Goal: Transaction & Acquisition: Purchase product/service

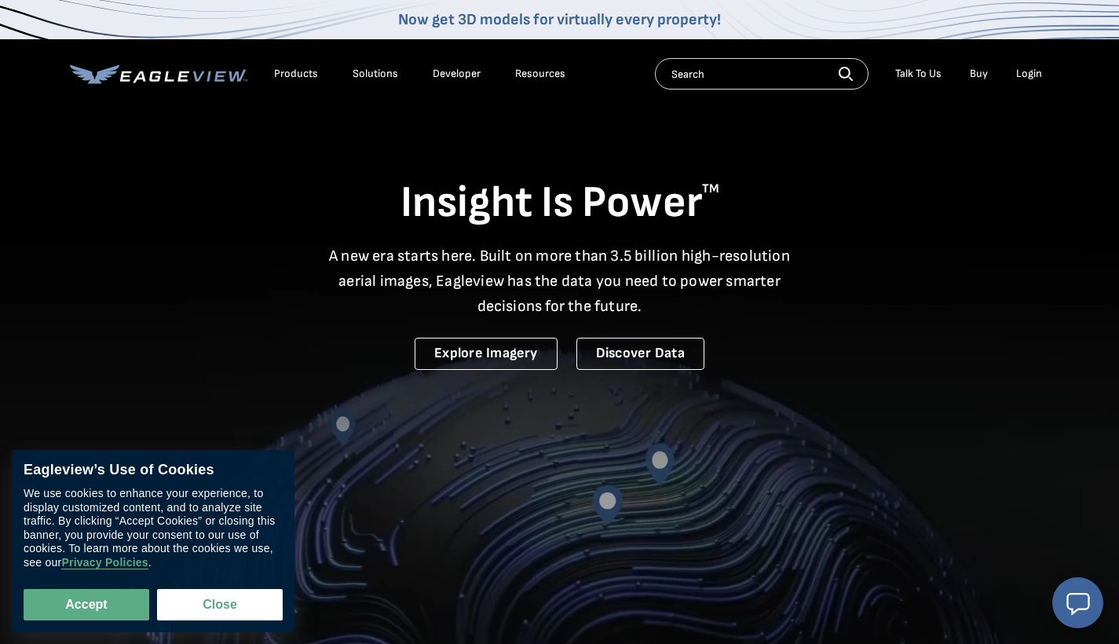
click at [1026, 85] on li "Login" at bounding box center [1030, 74] width 42 height 24
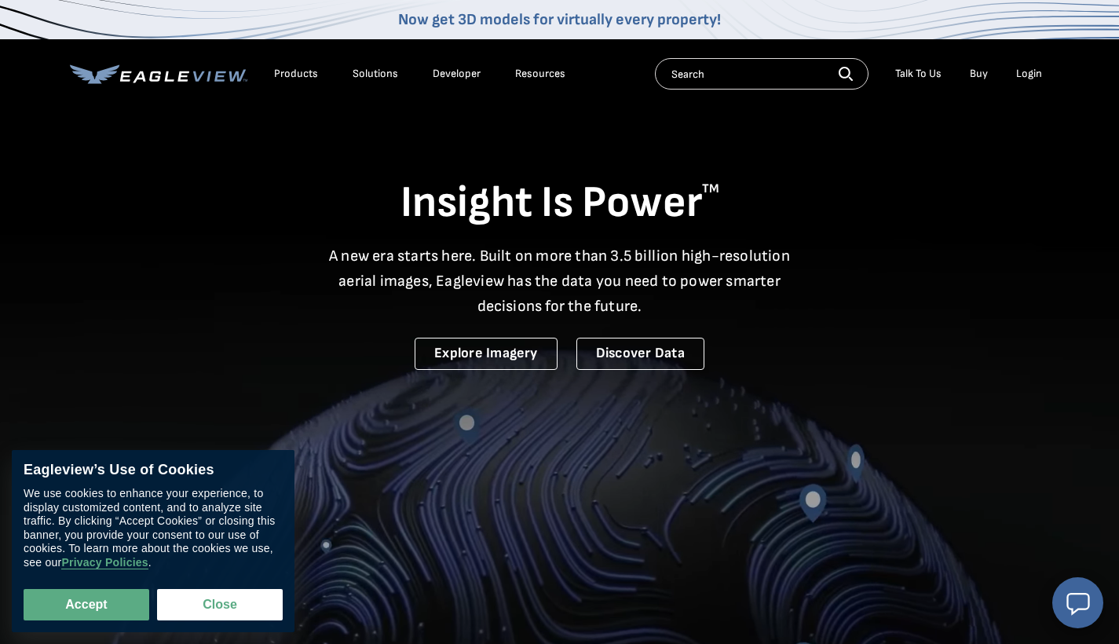
click at [1026, 79] on div "Login" at bounding box center [1030, 74] width 26 height 14
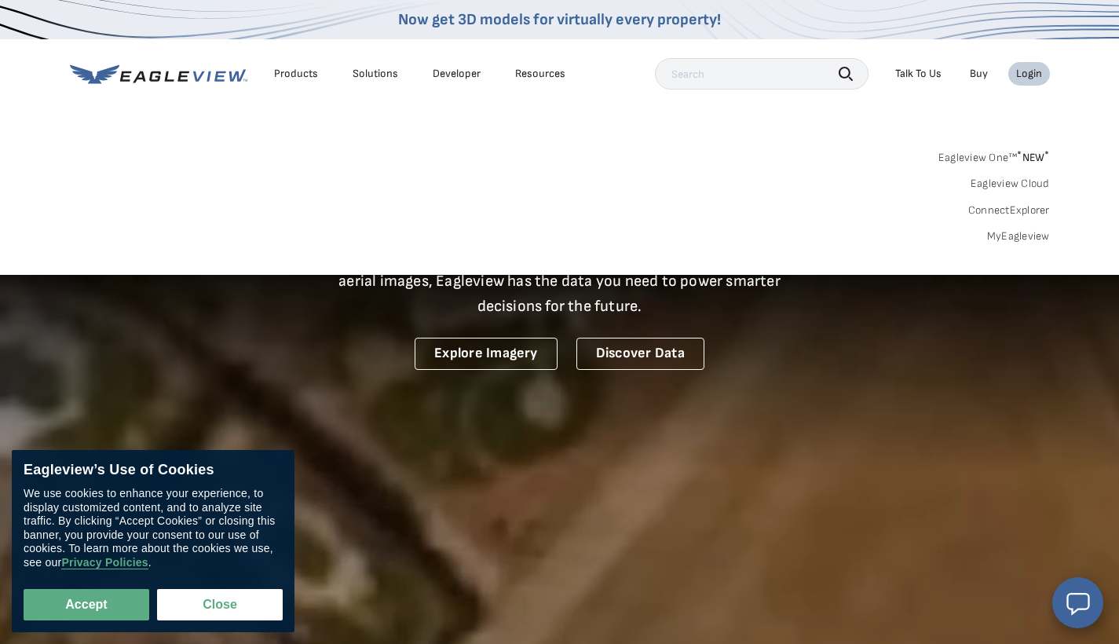
click at [1028, 231] on link "MyEagleview" at bounding box center [1018, 236] width 63 height 14
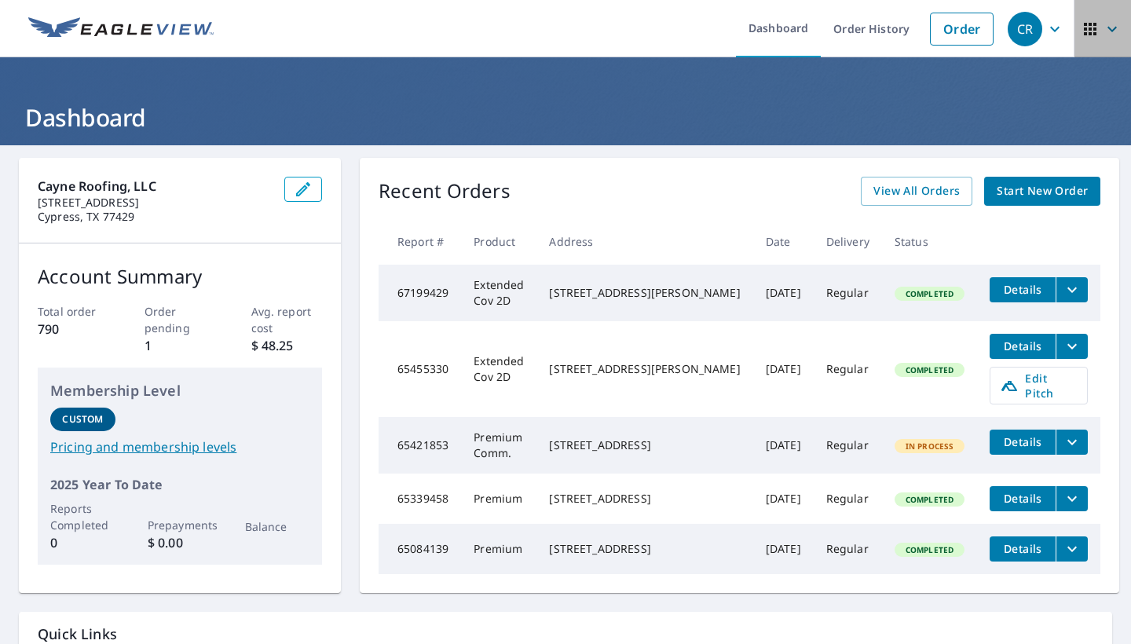
click at [1103, 22] on icon "button" at bounding box center [1112, 29] width 19 height 19
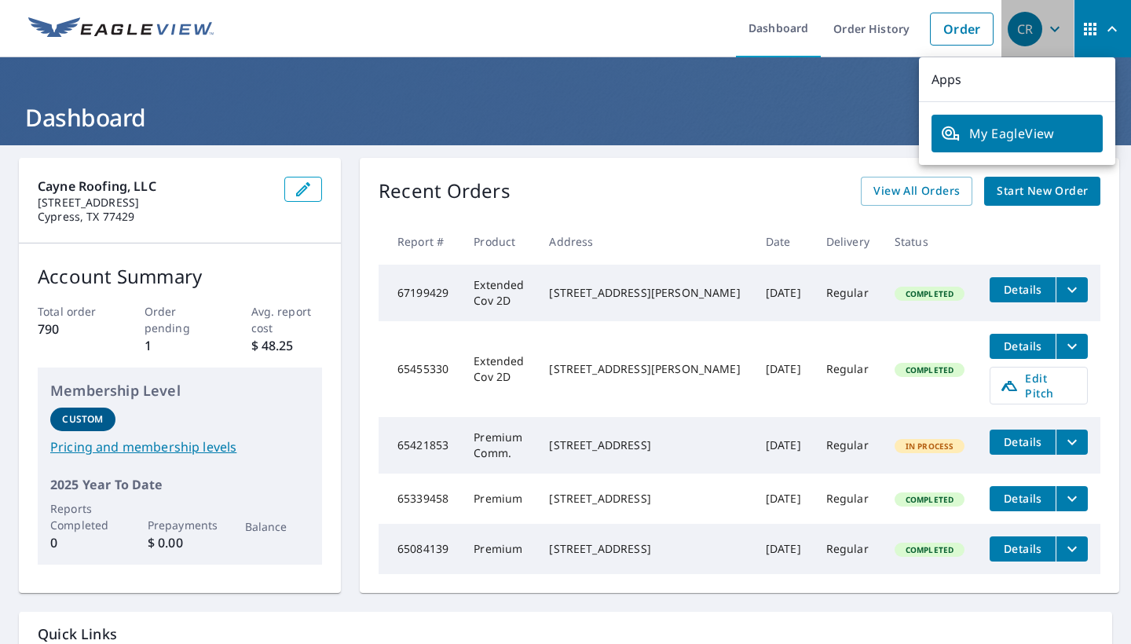
click at [1050, 30] on icon "button" at bounding box center [1054, 28] width 9 height 5
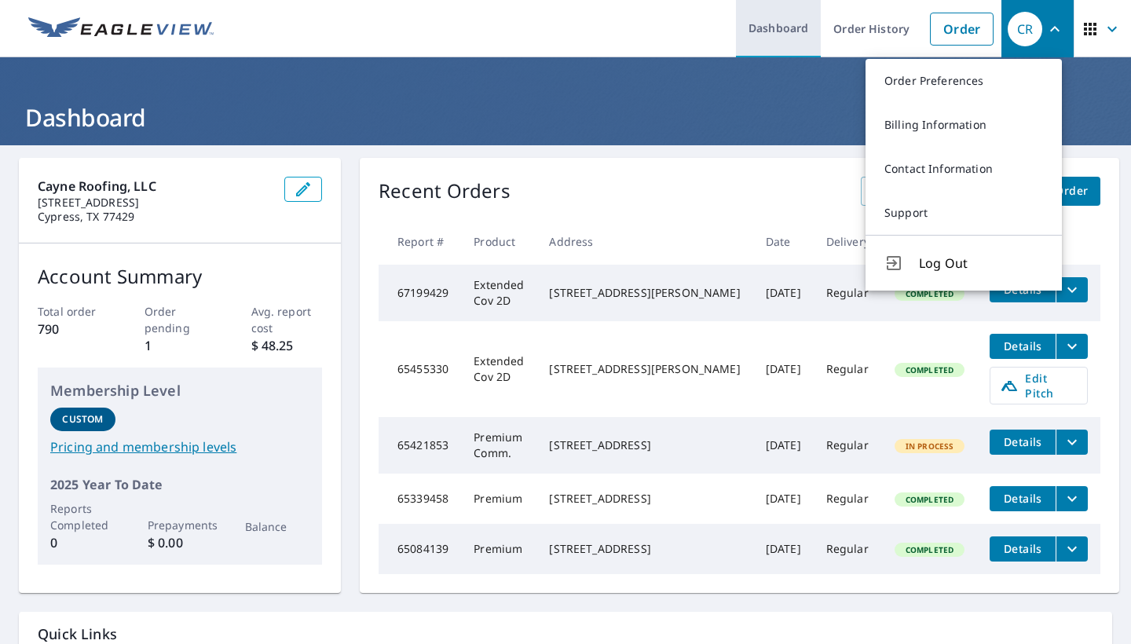
click at [778, 29] on link "Dashboard" at bounding box center [778, 28] width 85 height 57
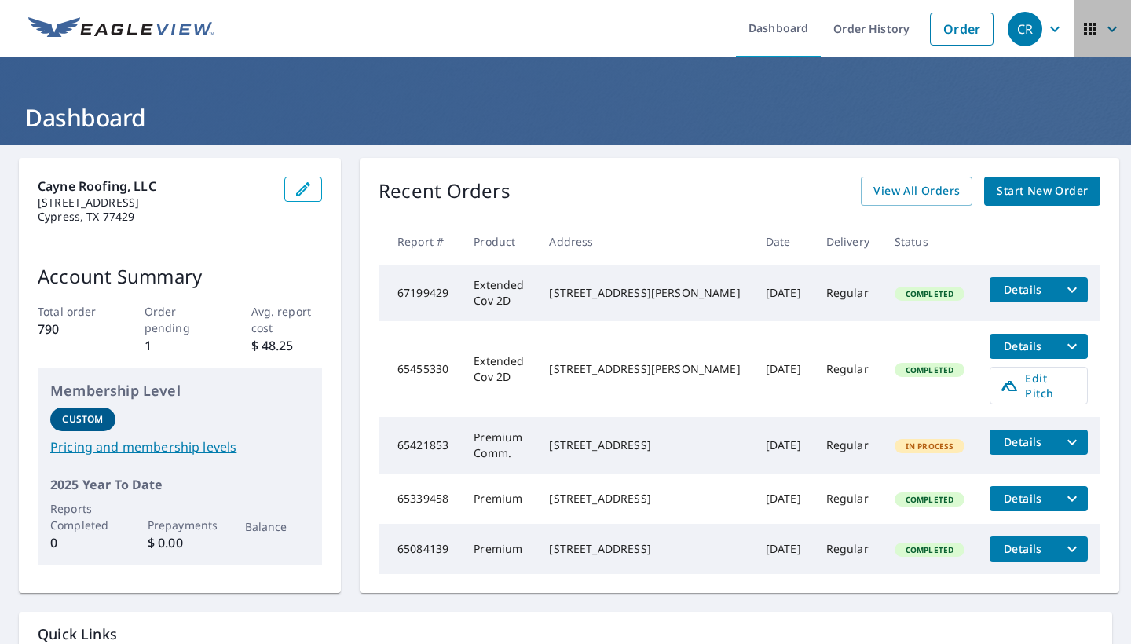
click at [1108, 27] on icon "button" at bounding box center [1112, 28] width 9 height 5
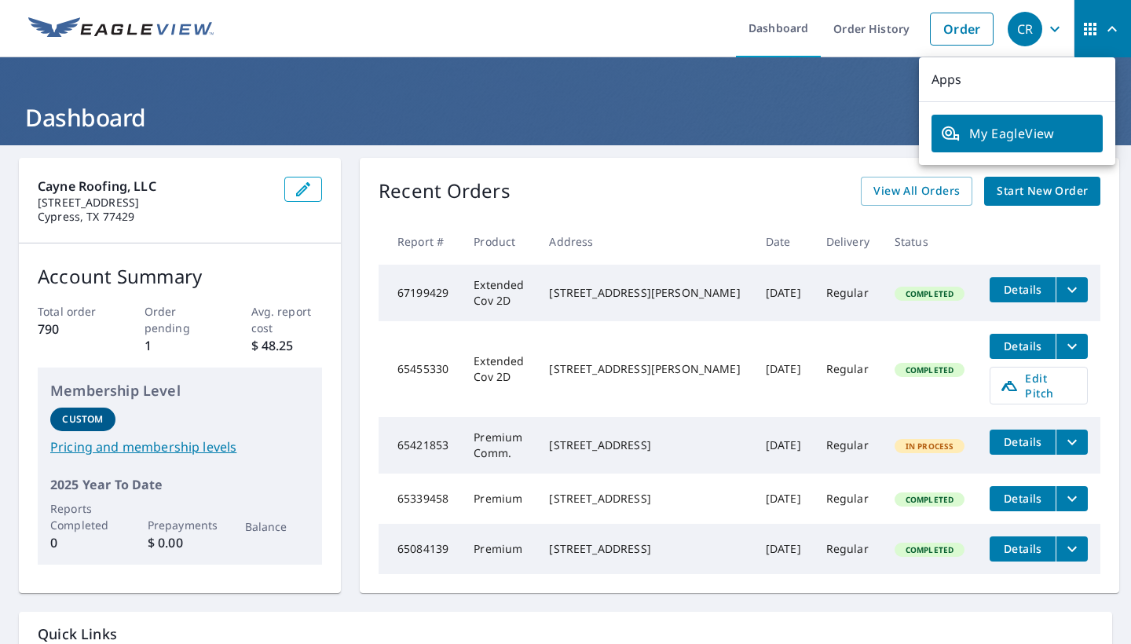
click at [996, 137] on span "My EagleView" at bounding box center [1017, 133] width 152 height 19
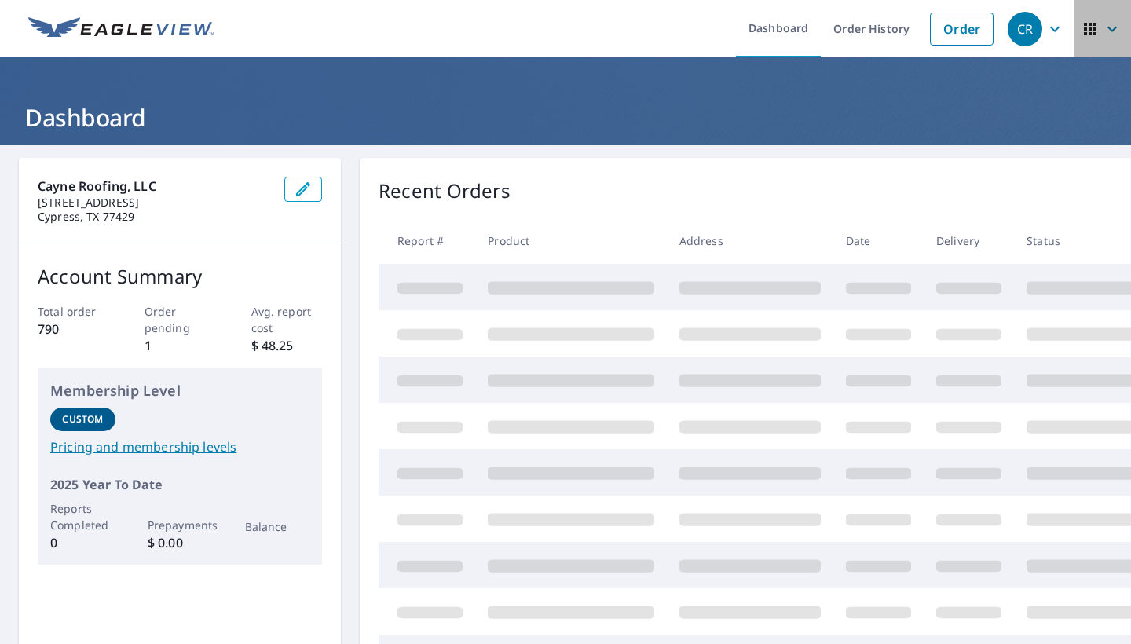
click at [1084, 27] on icon "button" at bounding box center [1090, 29] width 13 height 13
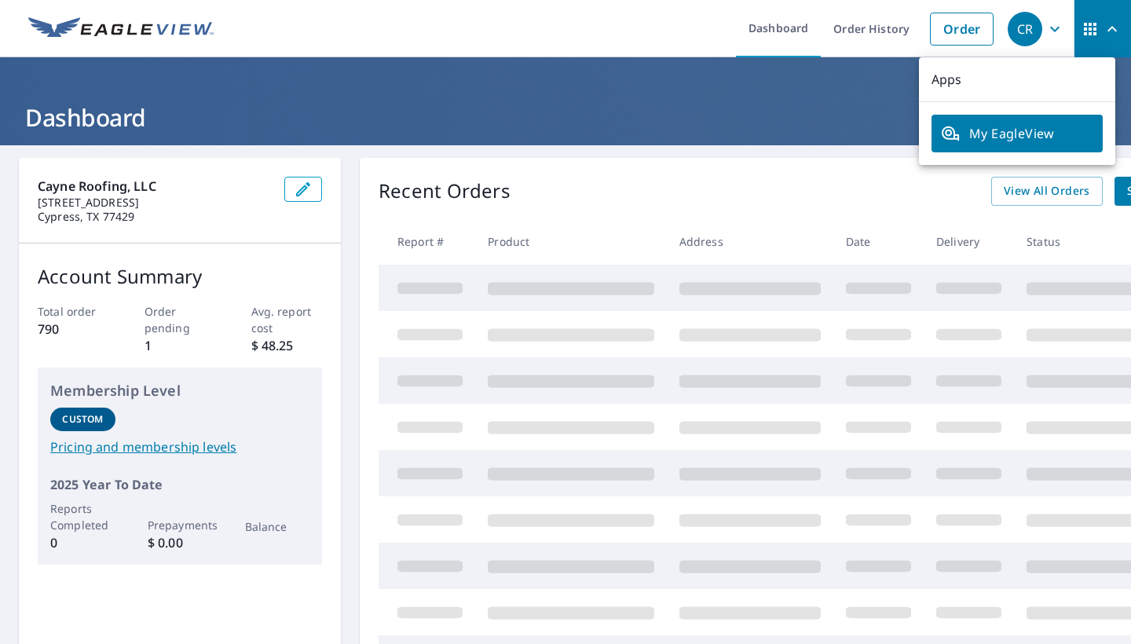
click at [953, 80] on p "Apps" at bounding box center [1017, 79] width 196 height 45
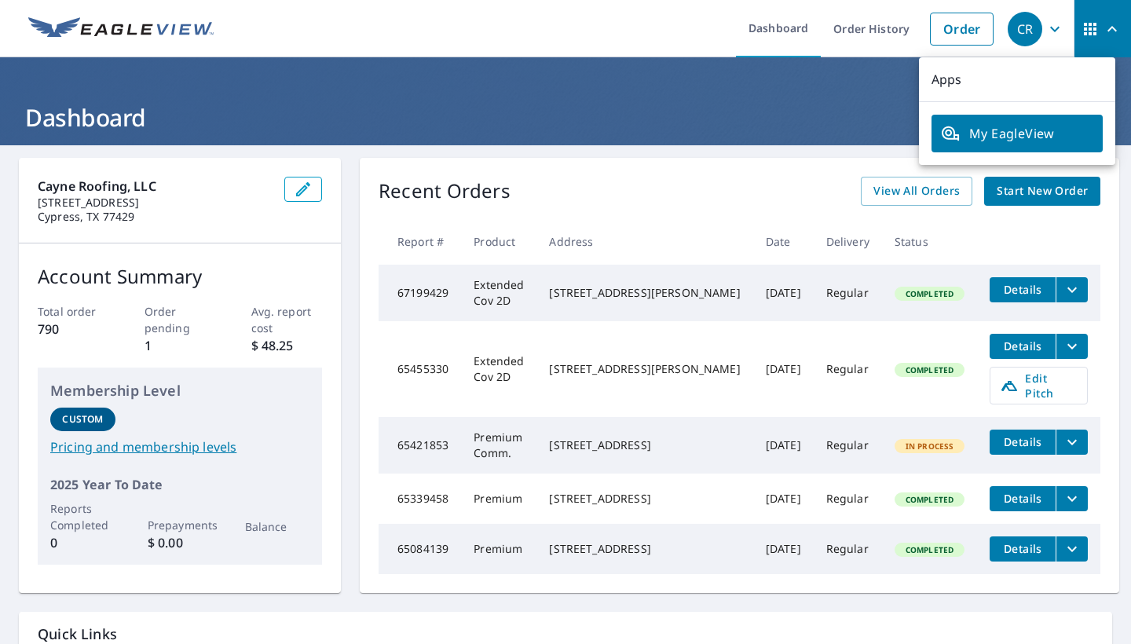
click at [823, 126] on h1 "Dashboard" at bounding box center [566, 117] width 1094 height 32
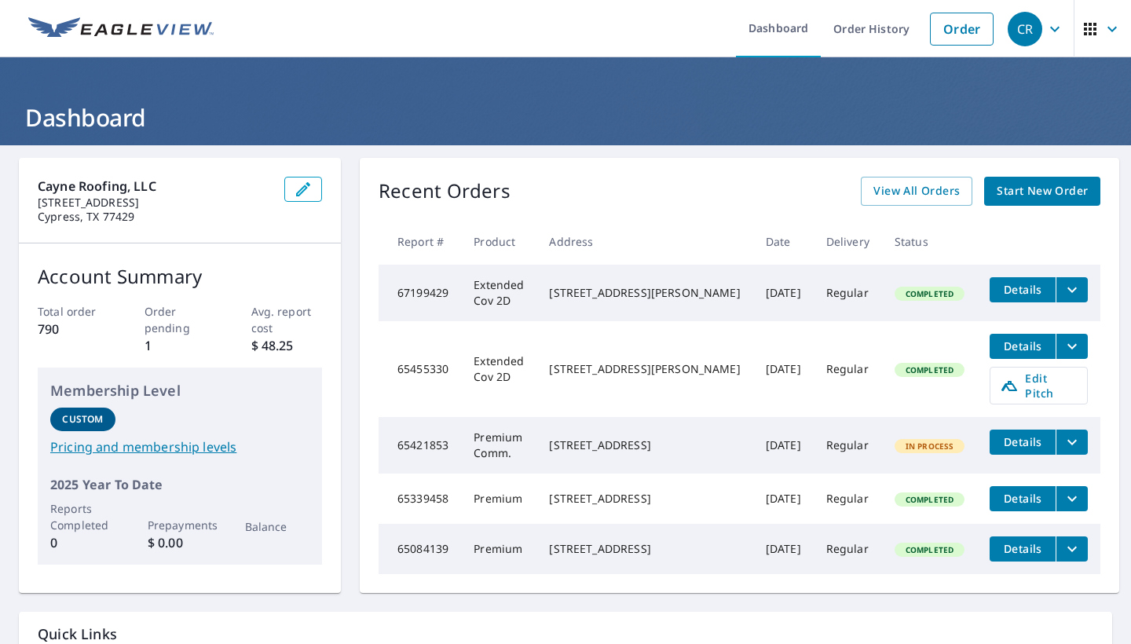
click at [1008, 182] on span "Start New Order" at bounding box center [1042, 191] width 91 height 20
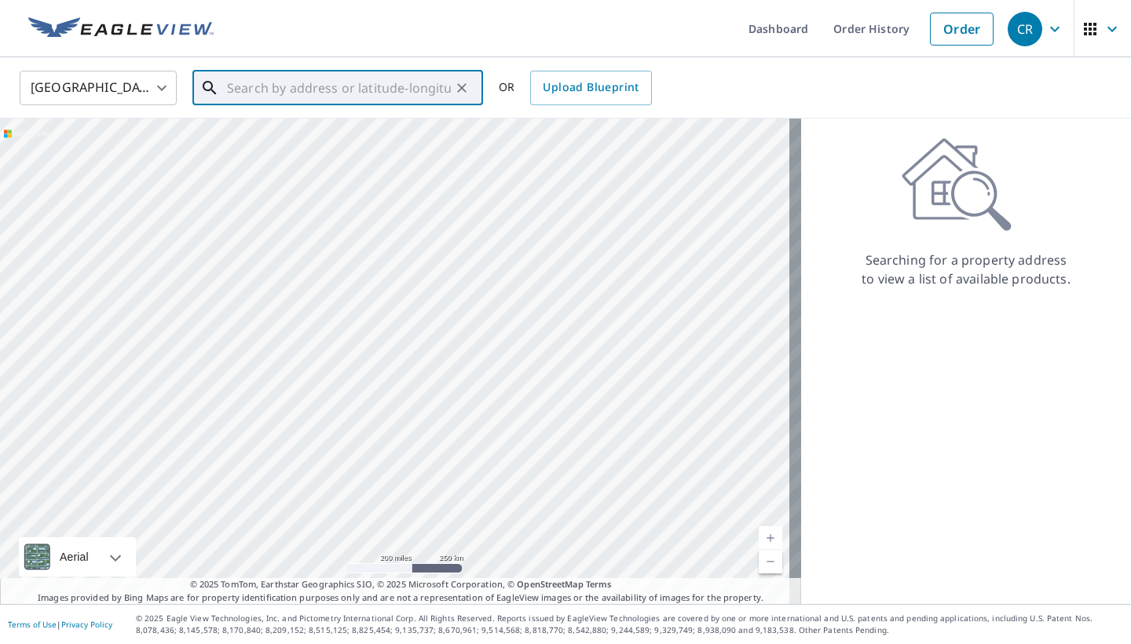
click at [392, 90] on input "text" at bounding box center [339, 88] width 224 height 44
paste input "[STREET_ADDRESS]"
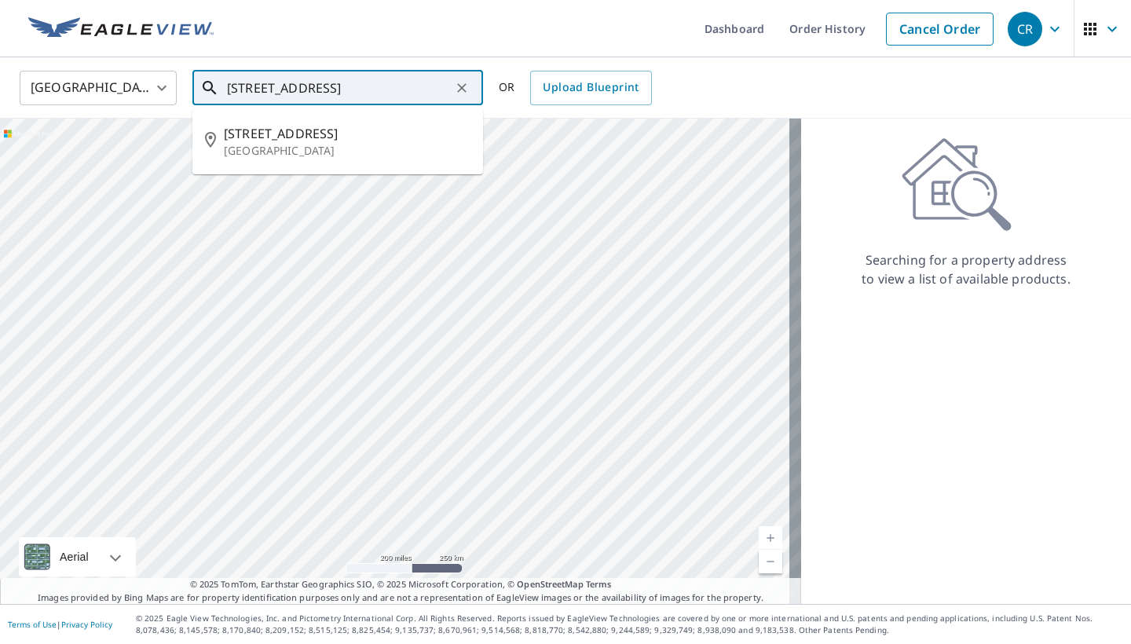
click at [234, 87] on input "[STREET_ADDRESS]" at bounding box center [339, 88] width 224 height 44
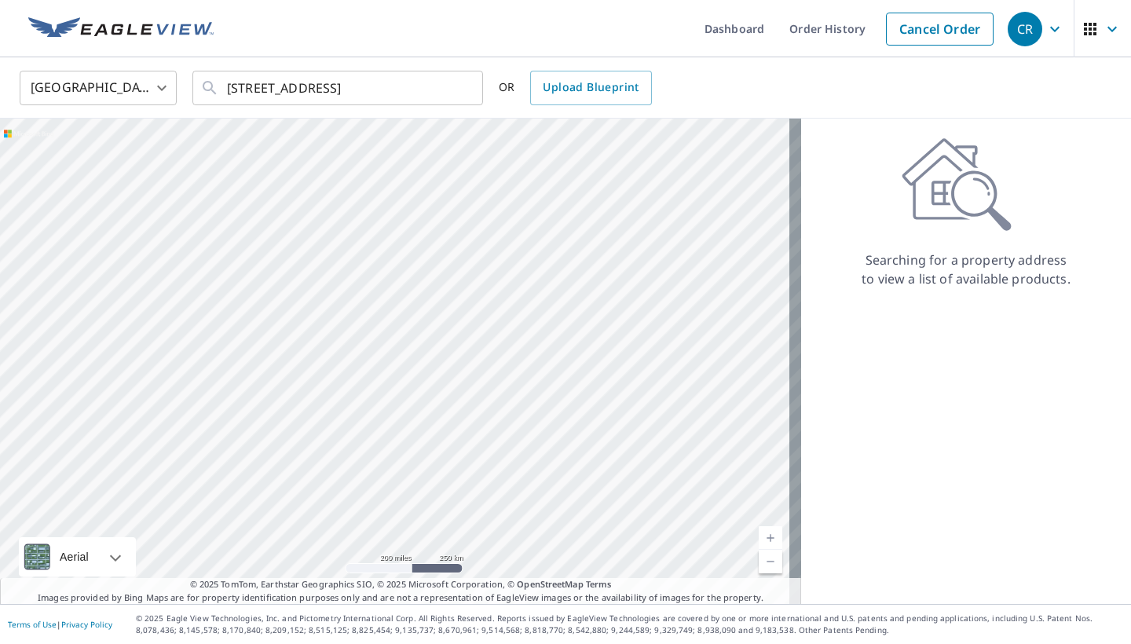
click at [507, 52] on ul "Dashboard Order History Cancel Order" at bounding box center [612, 28] width 778 height 57
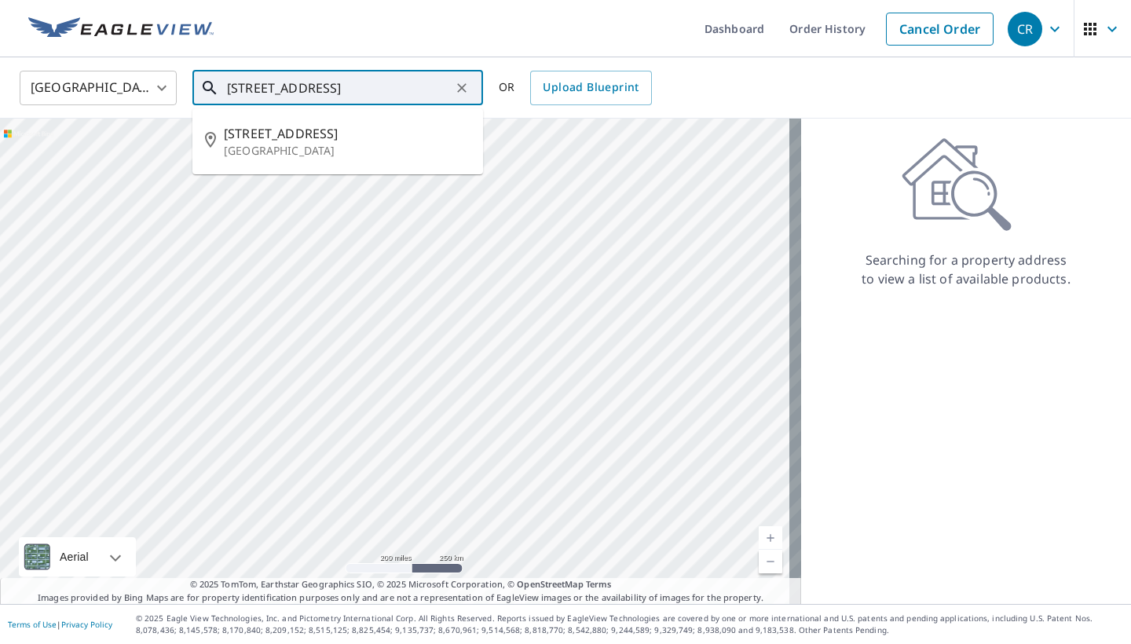
click at [393, 97] on input "[STREET_ADDRESS]" at bounding box center [339, 88] width 224 height 44
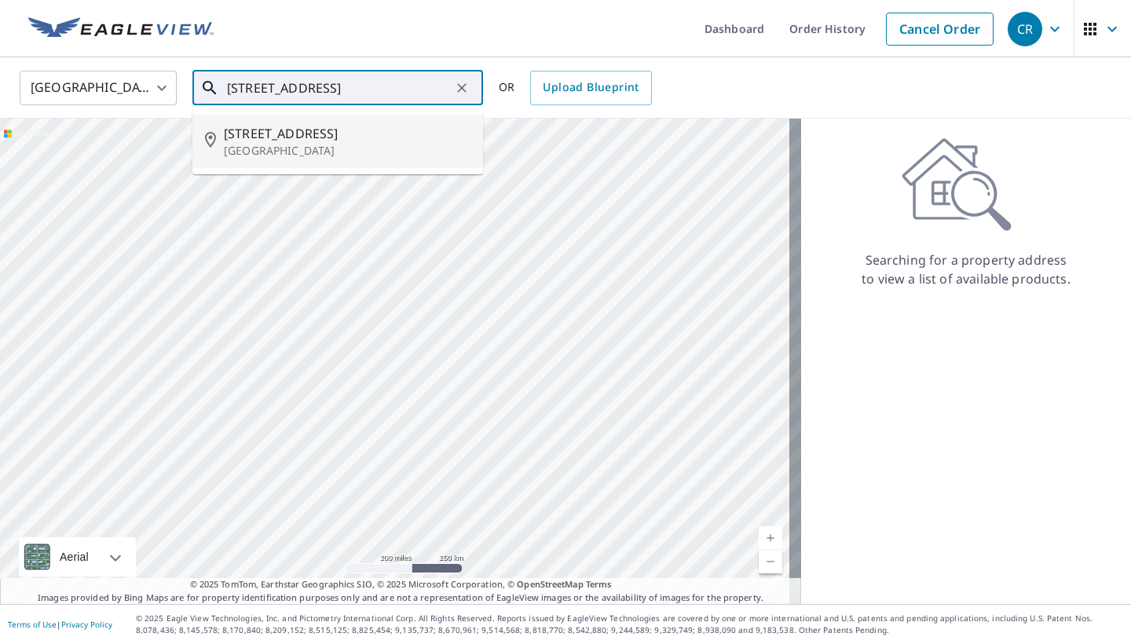
click at [310, 137] on span "[STREET_ADDRESS]" at bounding box center [347, 133] width 247 height 19
type input "[STREET_ADDRESS]"
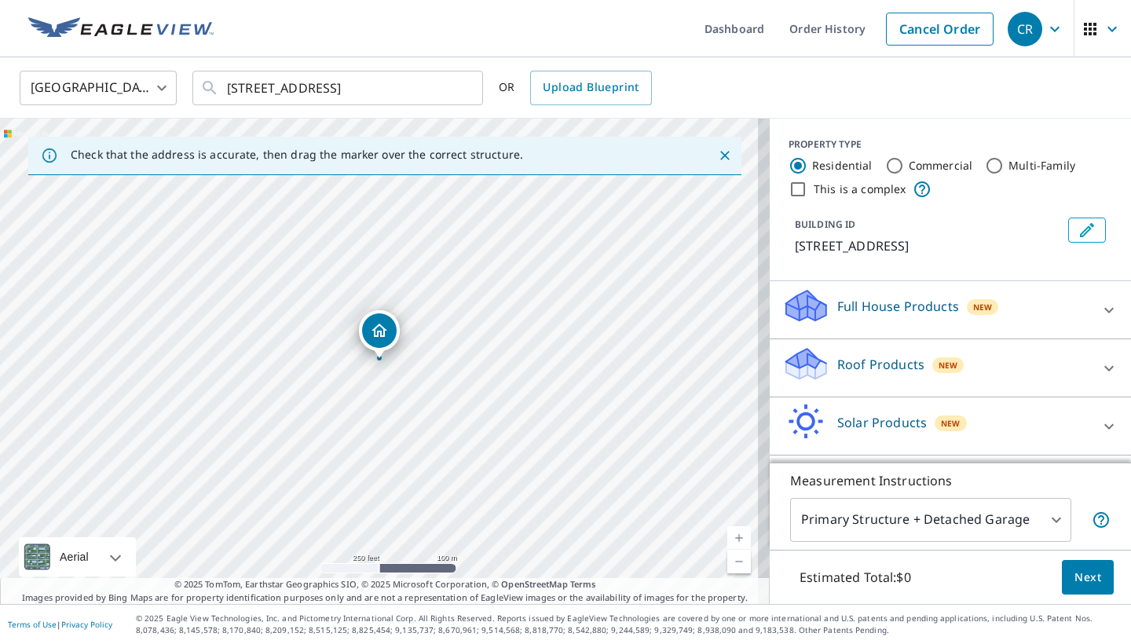
click at [731, 537] on link "Current Level 17, Zoom In" at bounding box center [739, 538] width 24 height 24
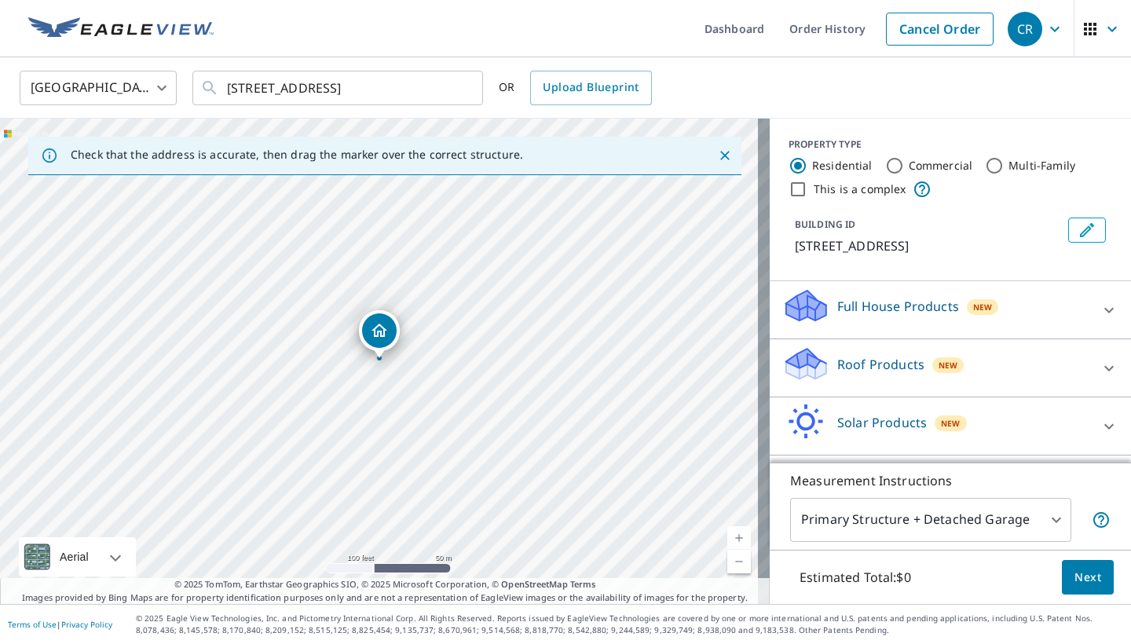
click at [731, 537] on link "Current Level 18, Zoom In" at bounding box center [739, 538] width 24 height 24
click at [731, 537] on link "Current Level 19, Zoom In" at bounding box center [739, 538] width 24 height 24
click at [731, 537] on link "Current Level 20, Zoom In Disabled" at bounding box center [739, 538] width 24 height 24
click at [732, 537] on link "Current Level 20, Zoom In Disabled" at bounding box center [739, 538] width 24 height 24
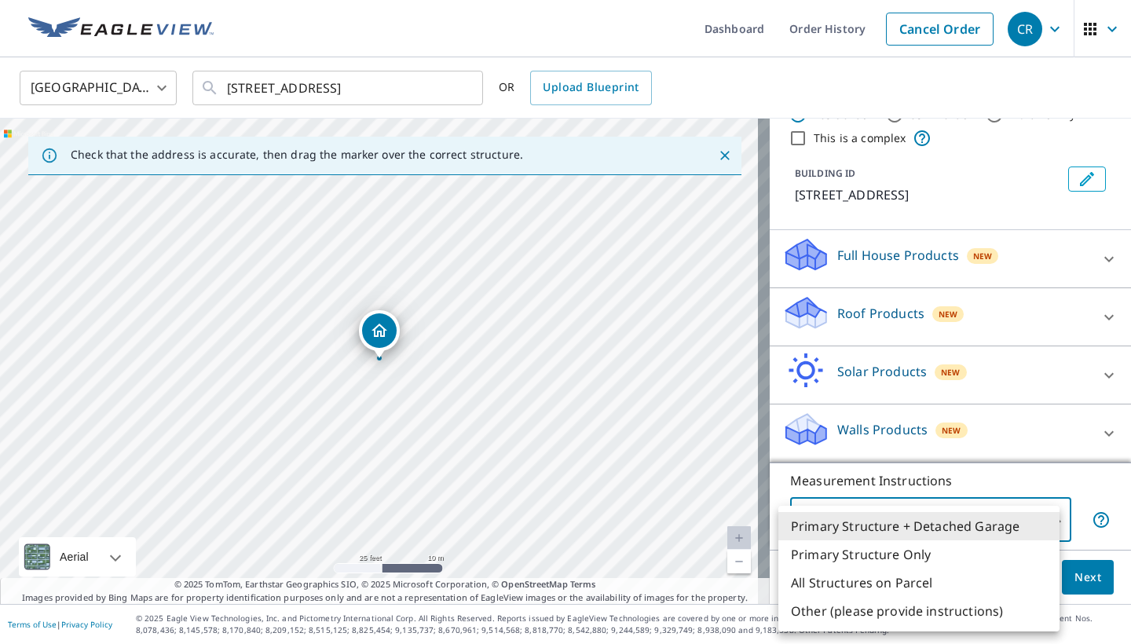
click at [1046, 517] on body "CR CR Dashboard Order History Cancel Order CR [GEOGRAPHIC_DATA] [GEOGRAPHIC_DAT…" at bounding box center [565, 322] width 1131 height 644
click at [1014, 571] on li "All Structures on Parcel" at bounding box center [918, 583] width 281 height 28
type input "3"
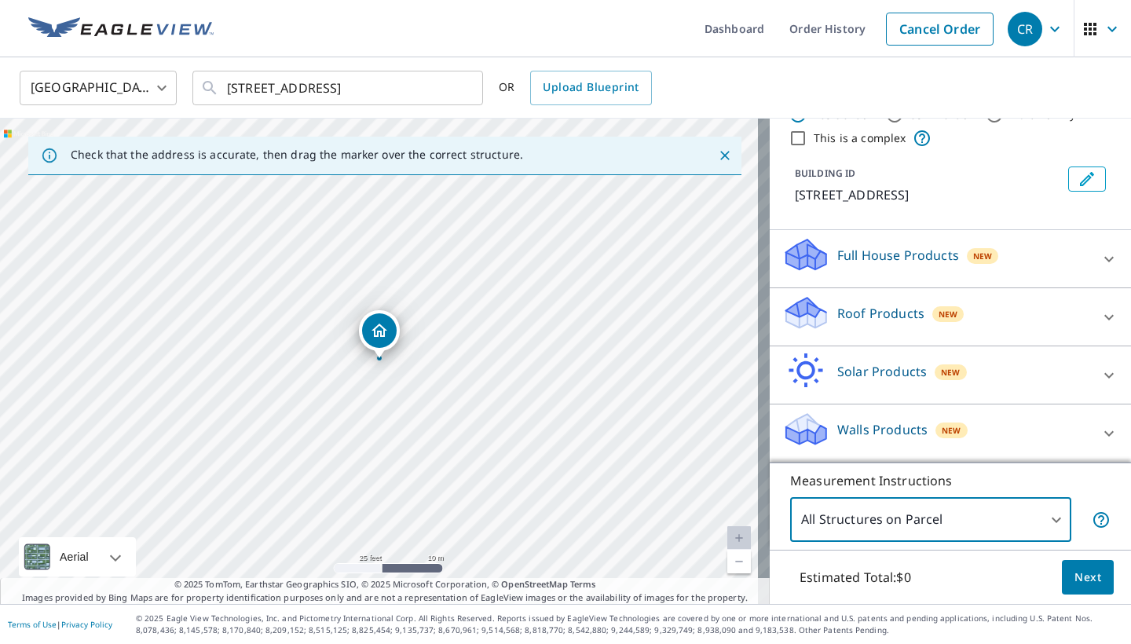
click at [1086, 573] on span "Next" at bounding box center [1088, 578] width 27 height 20
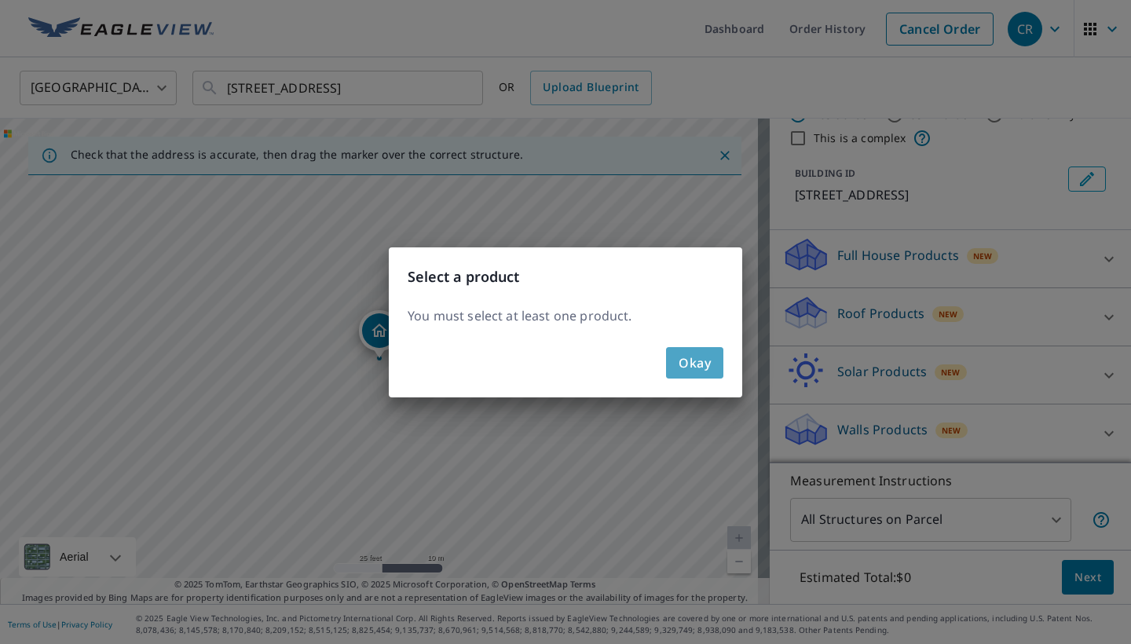
click at [677, 363] on button "Okay" at bounding box center [694, 362] width 57 height 31
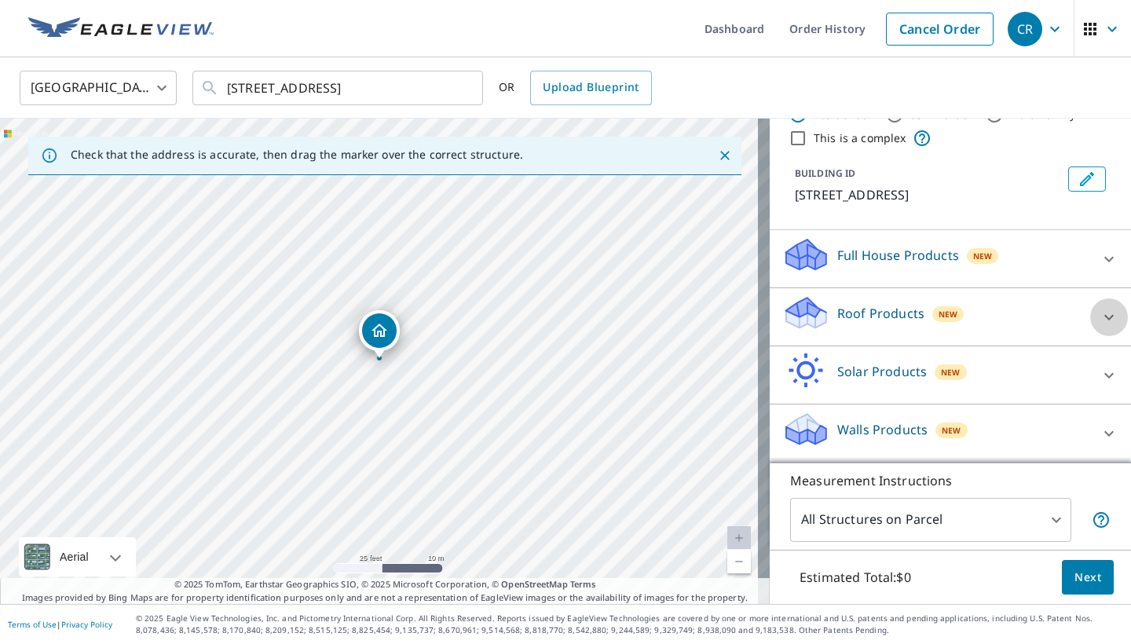
click at [1100, 313] on icon at bounding box center [1109, 317] width 19 height 19
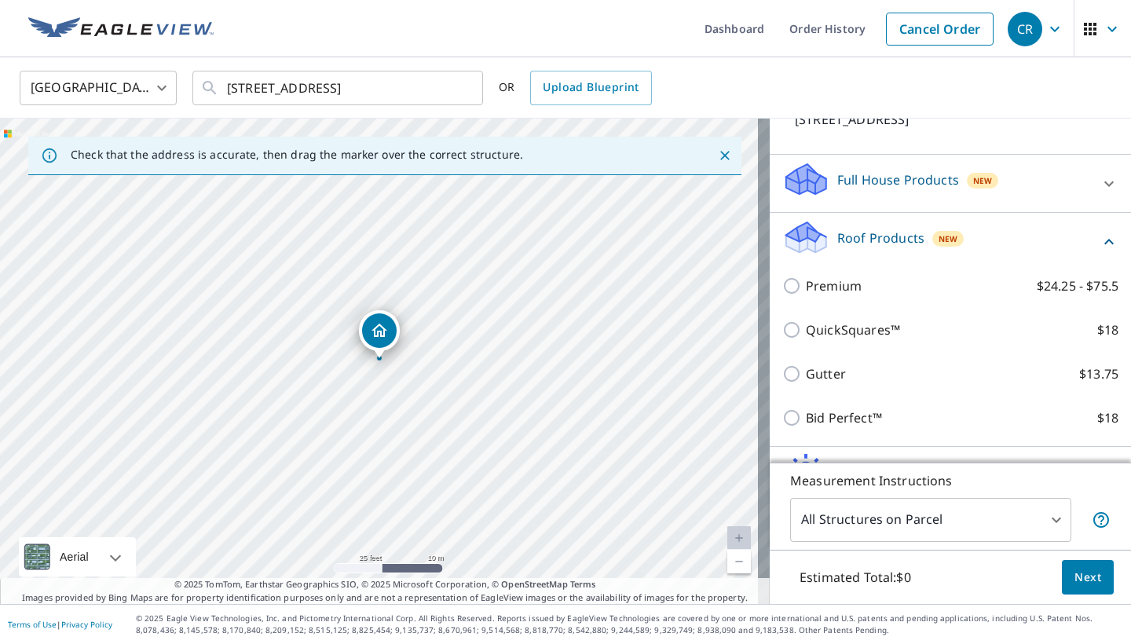
scroll to position [136, 0]
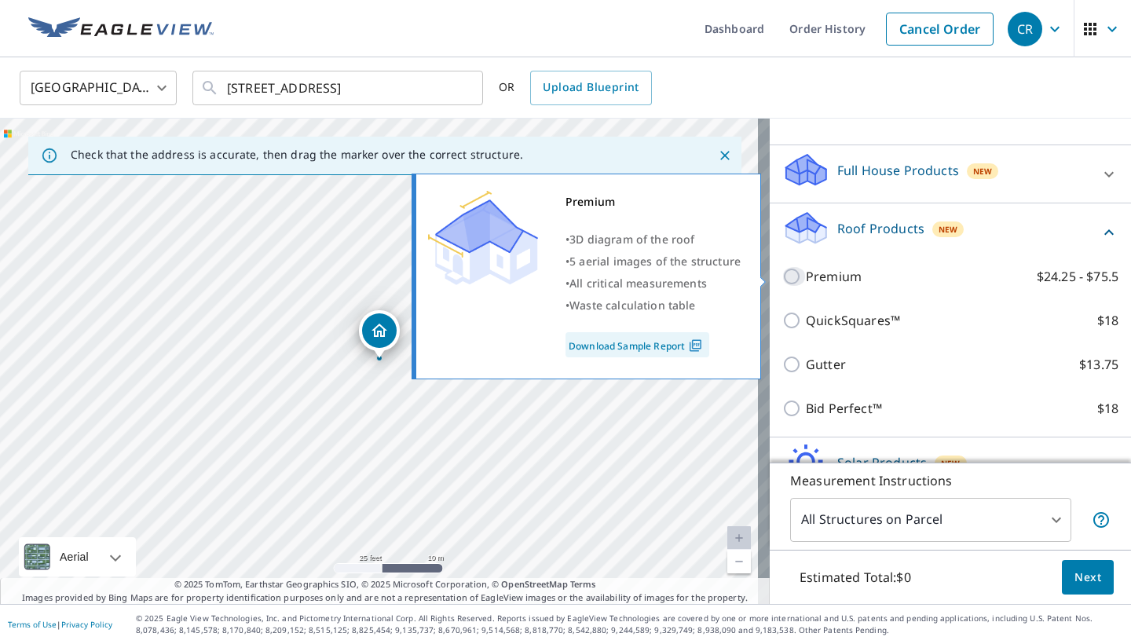
click at [782, 274] on input "Premium $24.25 - $75.5" at bounding box center [794, 276] width 24 height 19
checkbox input "true"
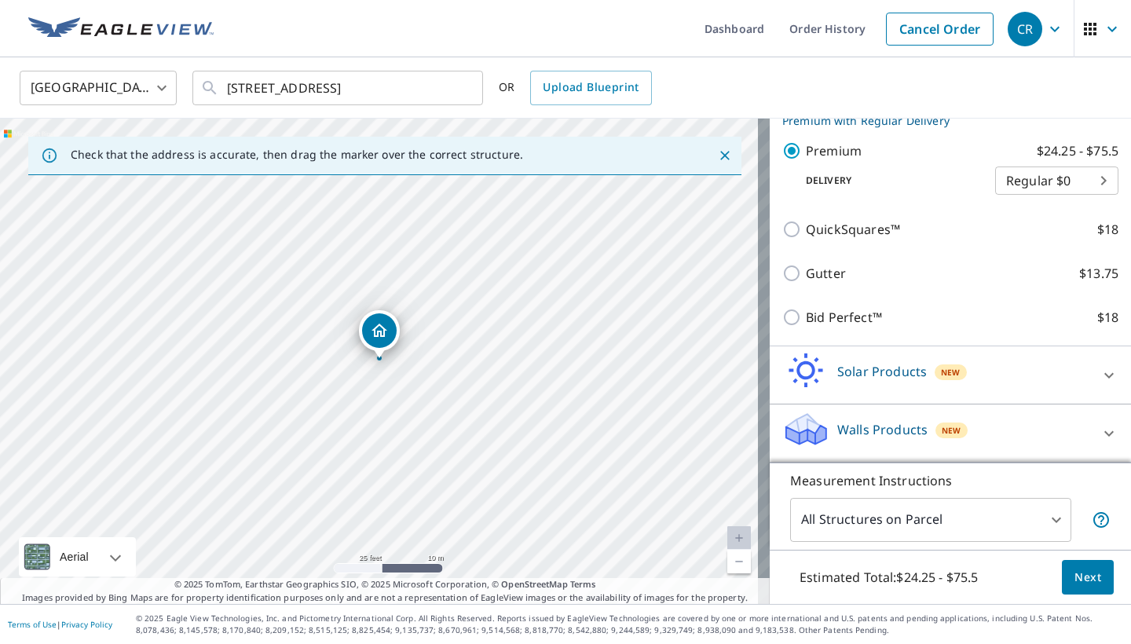
scroll to position [278, 0]
click at [1075, 578] on span "Next" at bounding box center [1088, 578] width 27 height 20
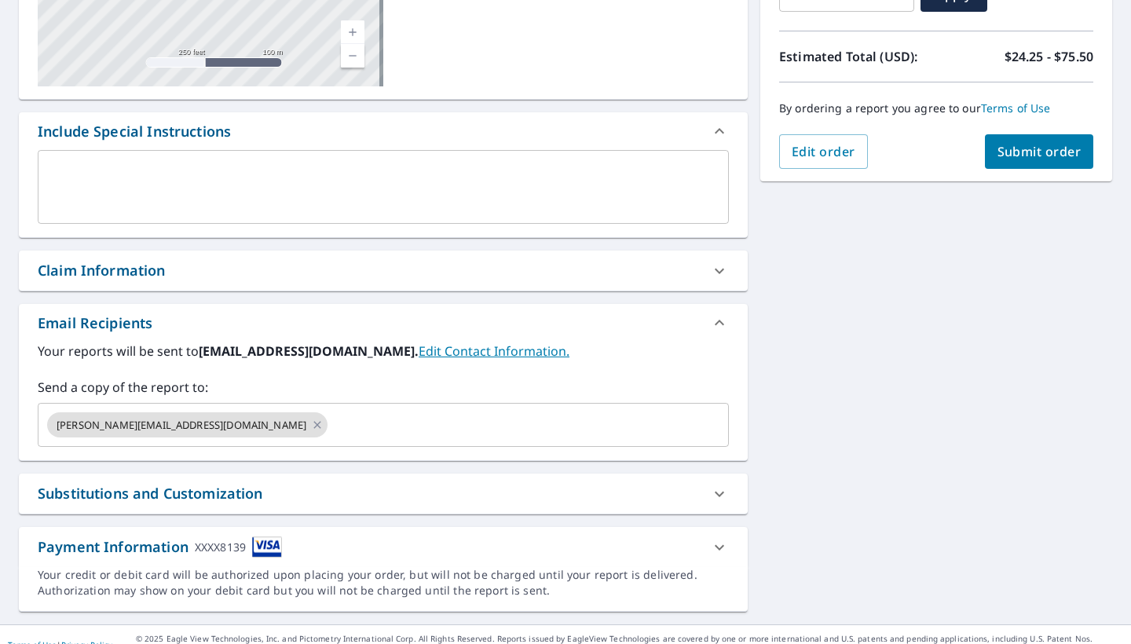
scroll to position [340, 0]
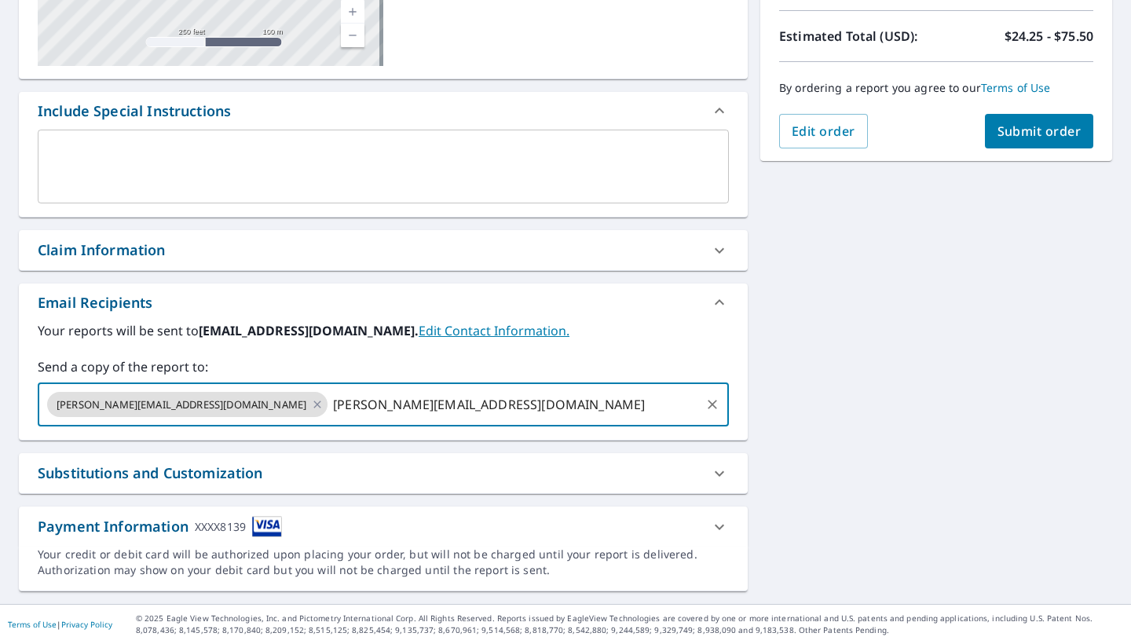
type input "[PERSON_NAME][EMAIL_ADDRESS][DOMAIN_NAME]"
click at [806, 445] on div "[STREET_ADDRESS] Aerial Road A standard road map Aerial A detailed look from ab…" at bounding box center [565, 204] width 1131 height 799
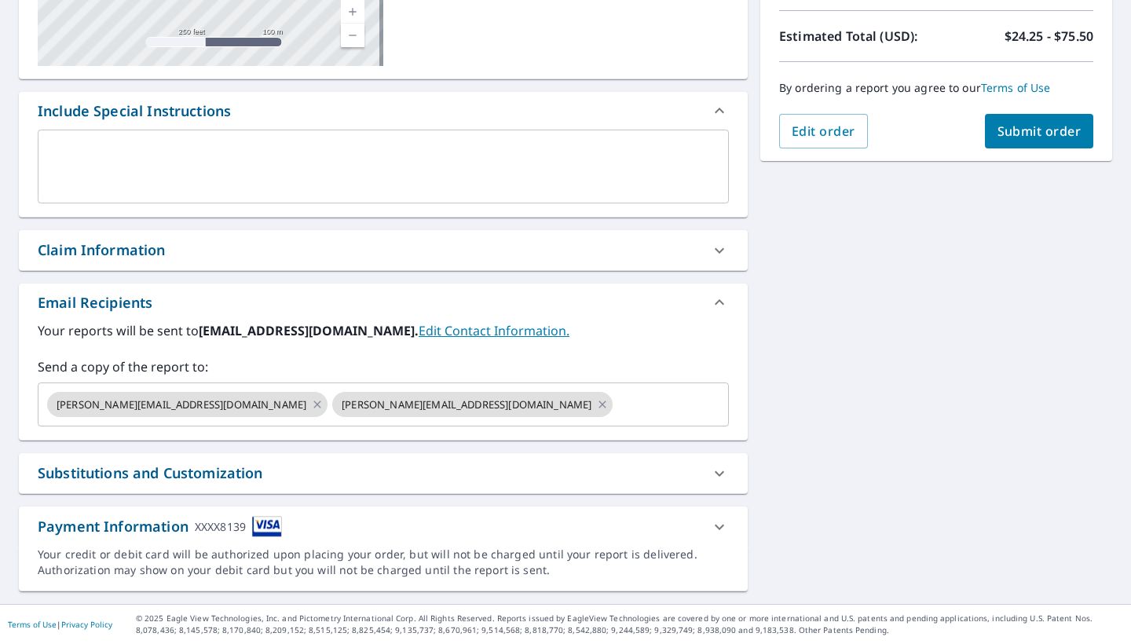
click at [1042, 115] on button "Submit order" at bounding box center [1039, 131] width 109 height 35
checkbox input "true"
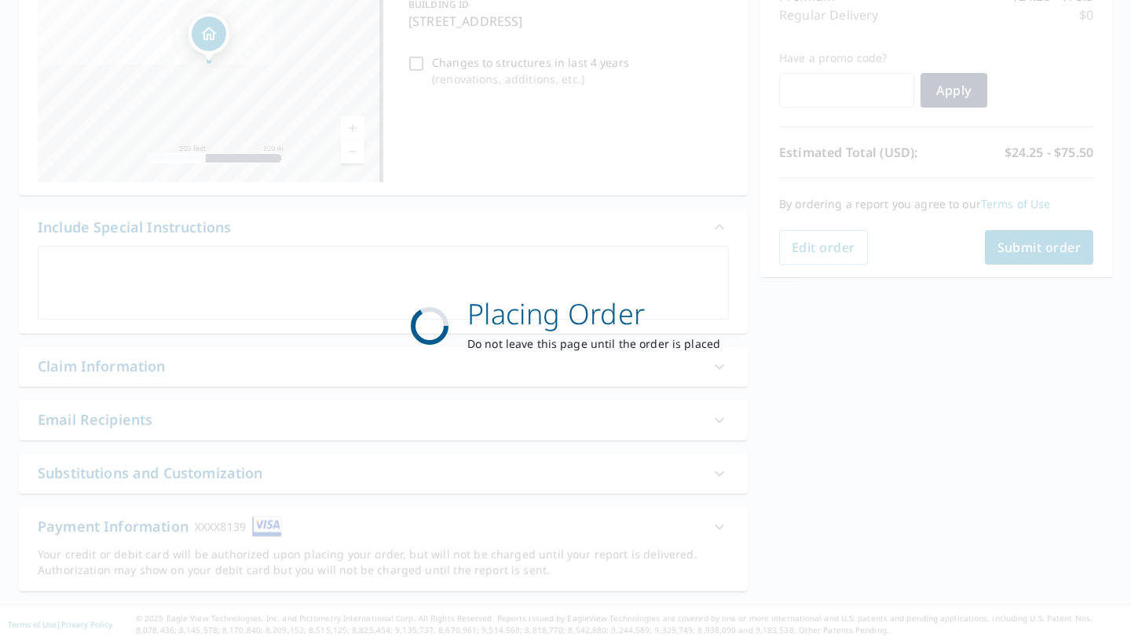
scroll to position [224, 0]
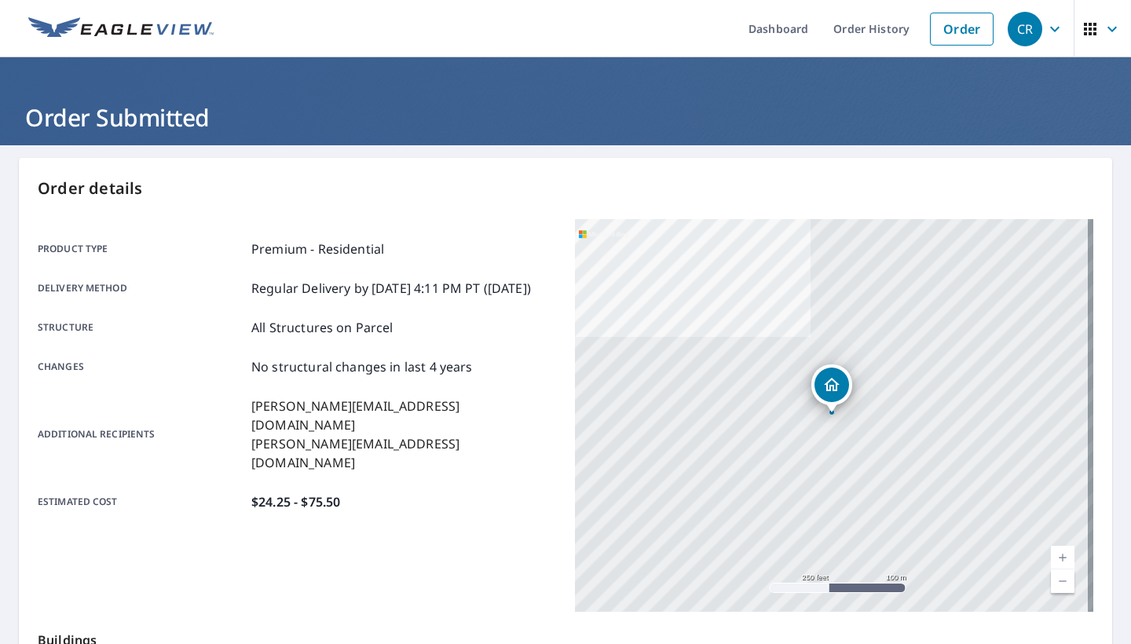
scroll to position [280, 0]
